Goal: Understand process/instructions: Learn how to perform a task or action

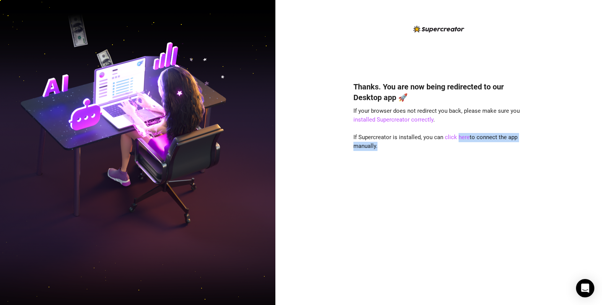
drag, startPoint x: 456, startPoint y: 138, endPoint x: 402, endPoint y: 225, distance: 102.9
click at [402, 225] on div "Thanks. You are now being redirected to our Desktop app 🚀 If your browser does …" at bounding box center [438, 182] width 170 height 222
click at [394, 122] on link "installed Supercreator correctly" at bounding box center [393, 119] width 80 height 7
drag, startPoint x: 467, startPoint y: 177, endPoint x: 458, endPoint y: 162, distance: 17.8
click at [467, 177] on div "Thanks. You are now being redirected to our Desktop app 🚀 If your browser does …" at bounding box center [438, 182] width 170 height 222
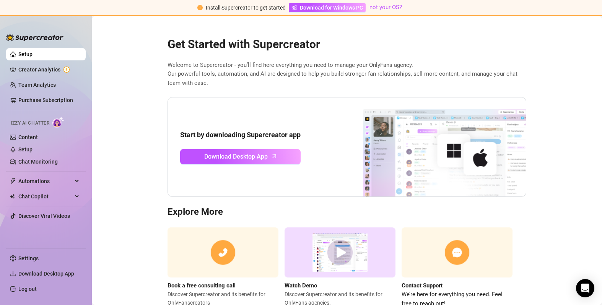
click at [133, 135] on main "Get Started with Supercreator Welcome to Supercreator - you’ll find here everyt…" at bounding box center [347, 173] width 510 height 315
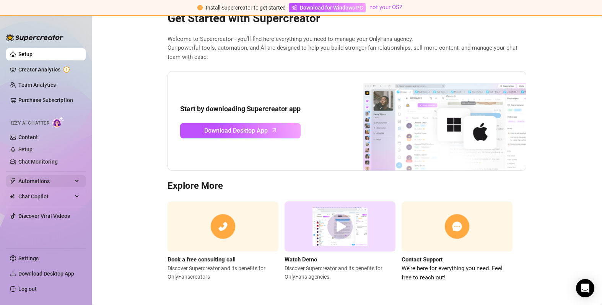
click at [38, 182] on span "Automations" at bounding box center [45, 181] width 54 height 12
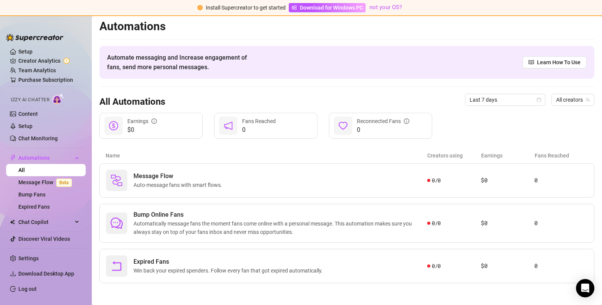
click at [50, 40] on img at bounding box center [34, 38] width 57 height 8
click at [55, 39] on img at bounding box center [34, 38] width 57 height 8
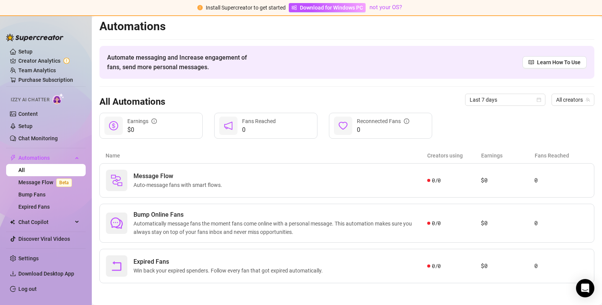
click at [55, 39] on img at bounding box center [34, 38] width 57 height 8
click at [47, 39] on img at bounding box center [34, 38] width 57 height 8
click at [47, 38] on img at bounding box center [34, 38] width 57 height 8
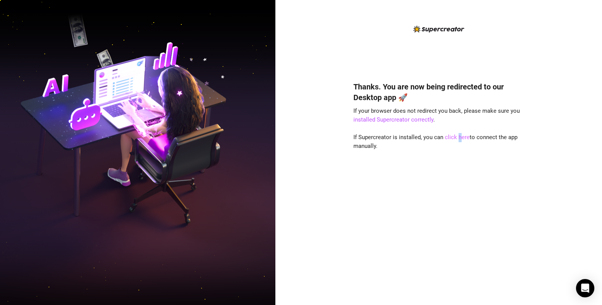
click at [458, 138] on link "click here" at bounding box center [456, 137] width 25 height 7
click at [462, 172] on div "Thanks. You are now being redirected to our Desktop app 🚀 If your browser does …" at bounding box center [438, 182] width 170 height 222
click at [464, 138] on link "click here" at bounding box center [456, 137] width 25 height 7
click at [404, 120] on link "installed Supercreator correctly" at bounding box center [393, 119] width 80 height 7
click at [423, 119] on link "installed Supercreator correctly" at bounding box center [393, 119] width 80 height 7
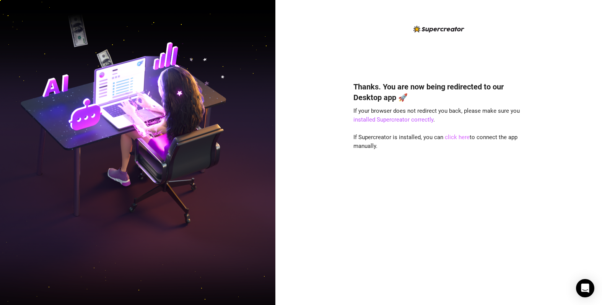
click at [455, 137] on link "click here" at bounding box center [456, 137] width 25 height 7
click at [584, 292] on icon "Open Intercom Messenger" at bounding box center [585, 288] width 10 height 10
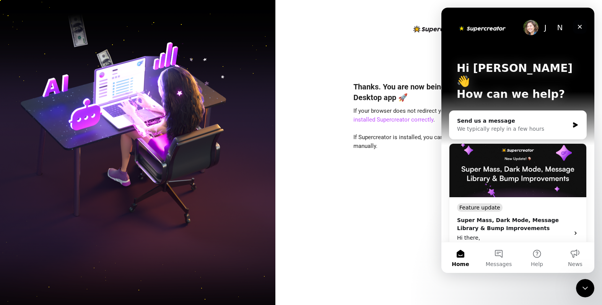
click at [580, 29] on icon "Close" at bounding box center [579, 27] width 6 height 6
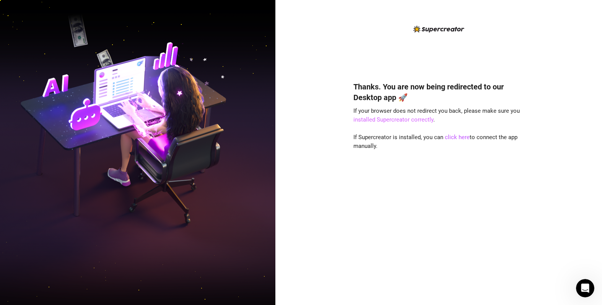
click at [386, 120] on link "installed Supercreator correctly" at bounding box center [393, 119] width 80 height 7
click at [412, 120] on link "installed Supercreator correctly" at bounding box center [393, 119] width 80 height 7
click at [392, 237] on div "Thanks. You are now being redirected to our Desktop app 🚀 If your browser does …" at bounding box center [438, 182] width 170 height 222
click at [376, 120] on link "installed Supercreator correctly" at bounding box center [393, 119] width 80 height 7
